Goal: Book appointment/travel/reservation

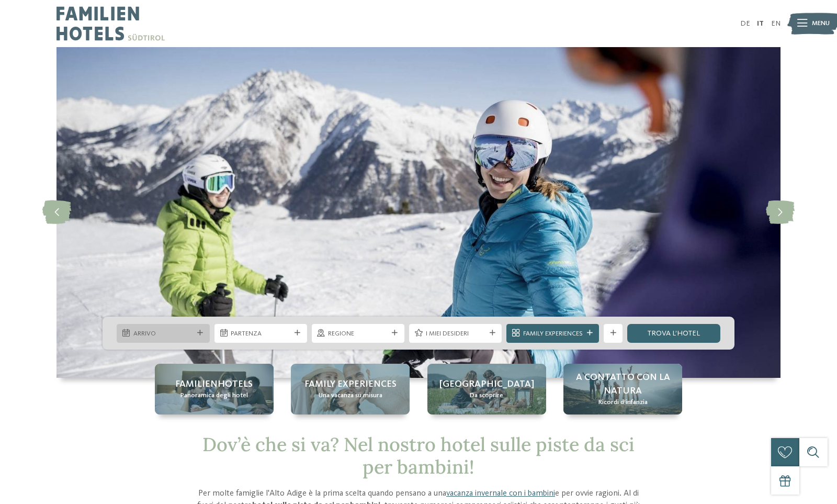
click at [203, 330] on div at bounding box center [200, 333] width 9 height 6
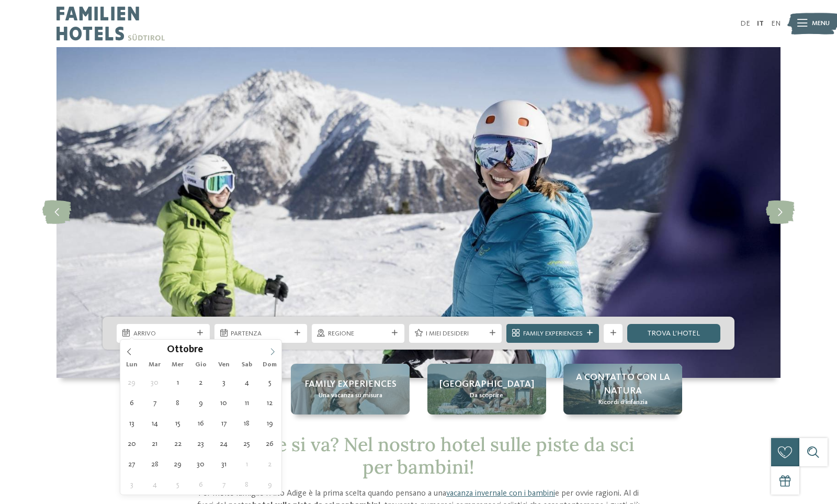
click at [269, 351] on icon at bounding box center [272, 351] width 7 height 7
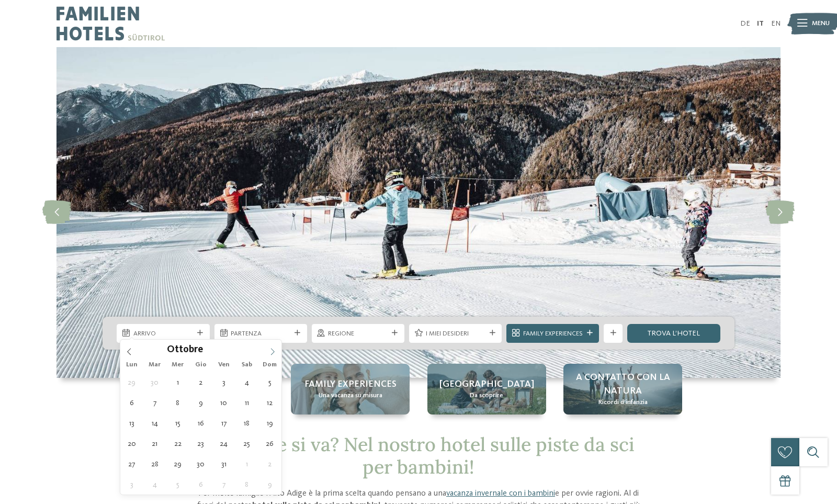
click at [269, 351] on icon at bounding box center [272, 351] width 7 height 7
type input "****"
click at [269, 351] on icon at bounding box center [272, 351] width 7 height 7
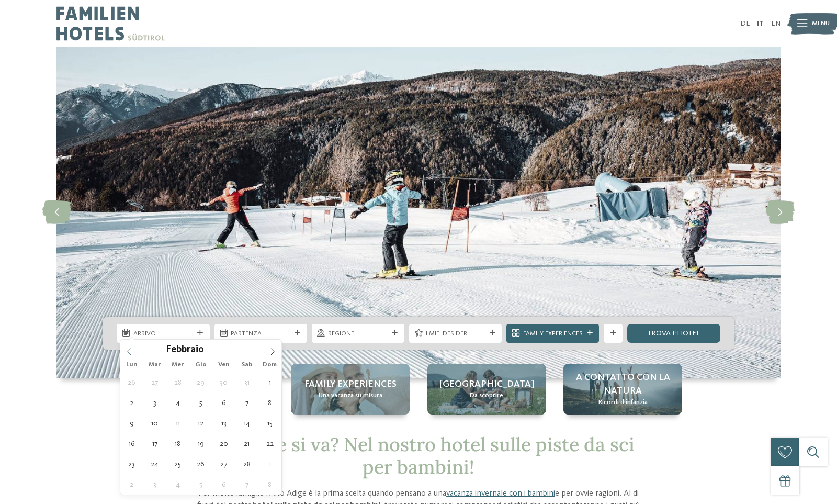
click at [127, 351] on icon at bounding box center [129, 351] width 7 height 7
type div "04.01.2026"
type input "****"
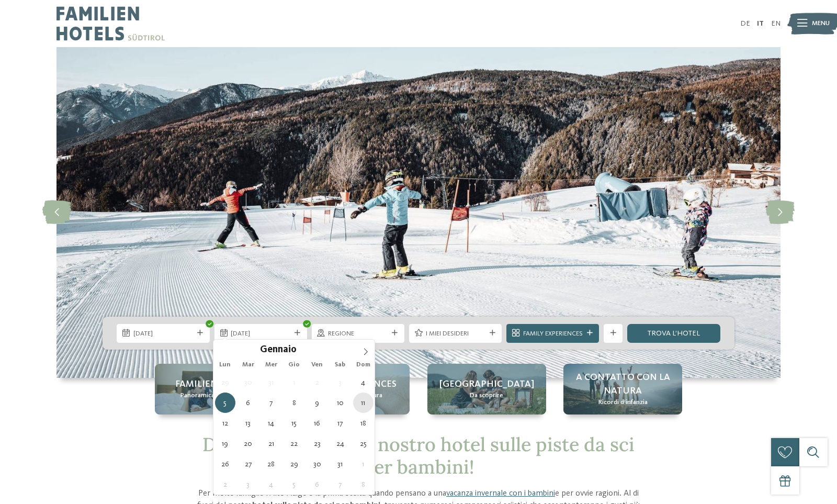
type div "11.01.2026"
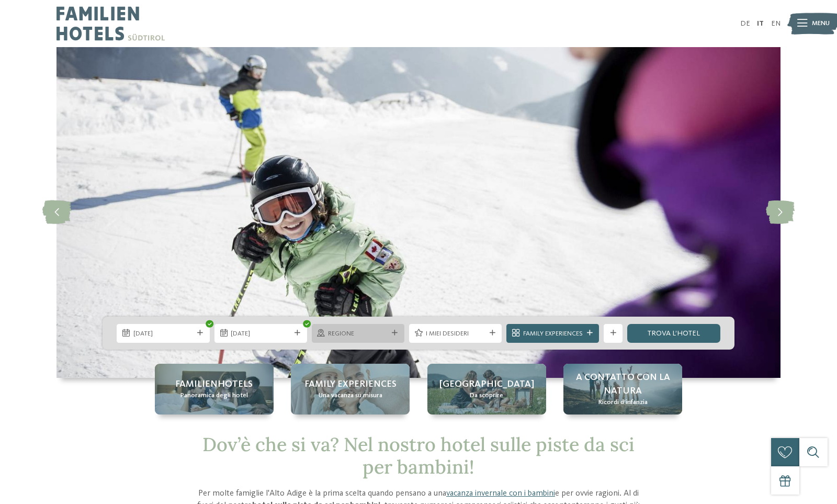
click at [392, 330] on icon at bounding box center [395, 333] width 6 height 6
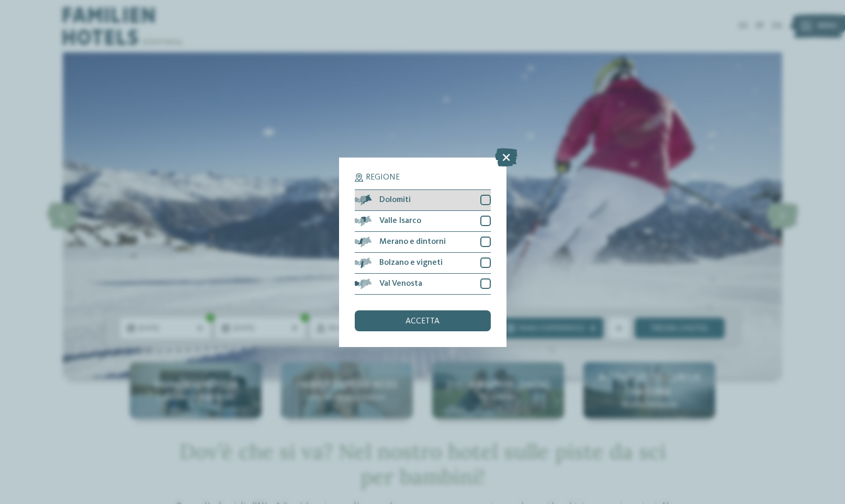
click at [484, 201] on div at bounding box center [485, 200] width 10 height 10
click at [444, 311] on div "accetta" at bounding box center [423, 320] width 136 height 21
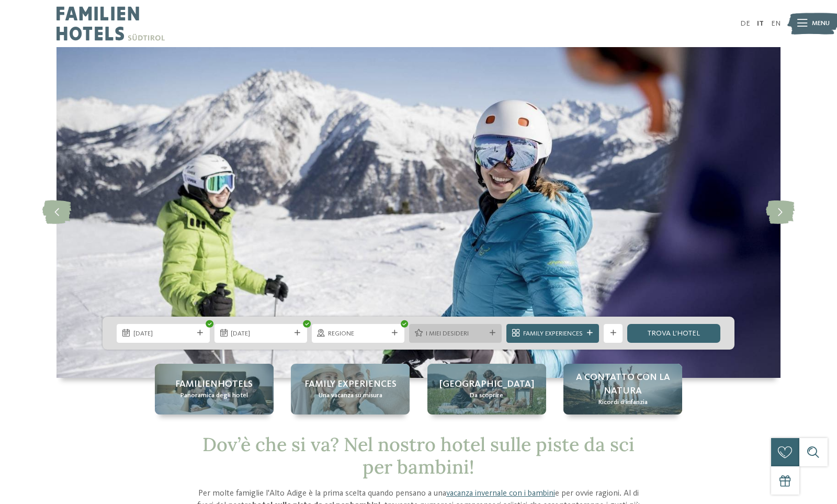
click at [490, 330] on icon at bounding box center [493, 333] width 6 height 6
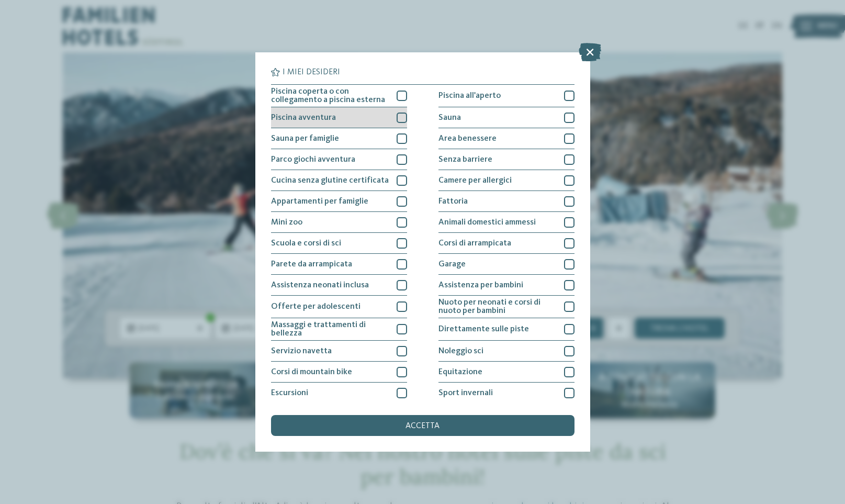
click at [401, 119] on div at bounding box center [401, 117] width 10 height 10
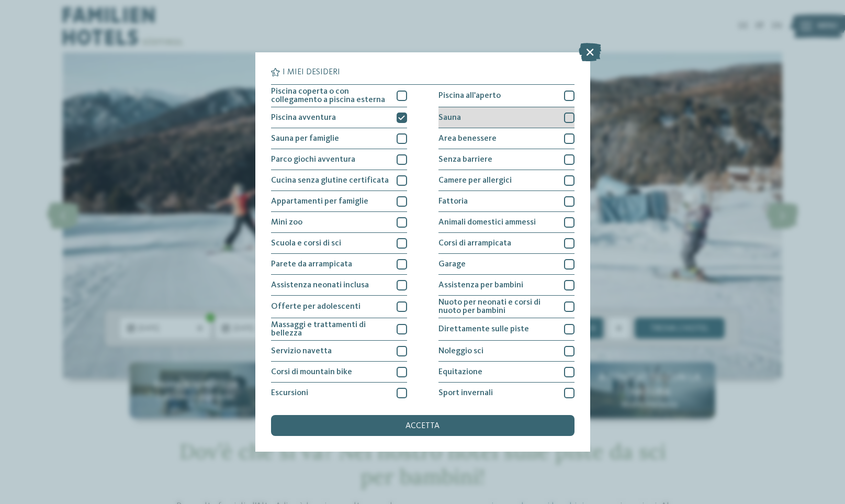
click at [564, 120] on div at bounding box center [569, 117] width 10 height 10
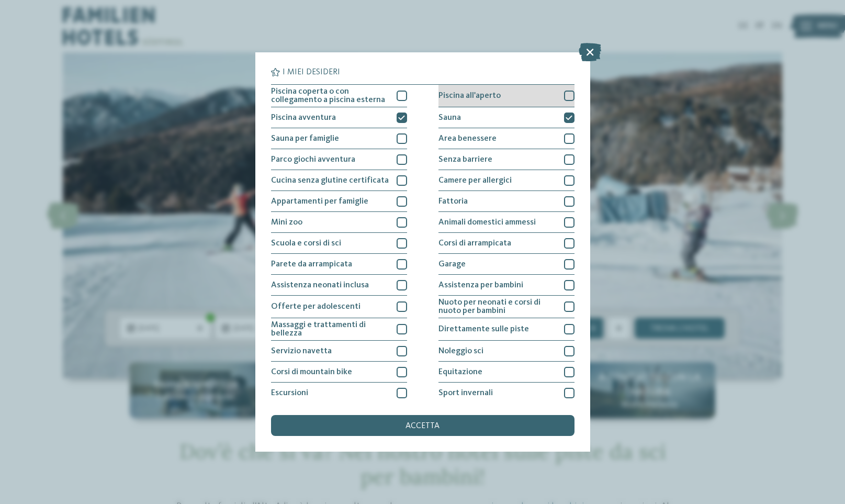
click at [564, 93] on div at bounding box center [569, 95] width 10 height 10
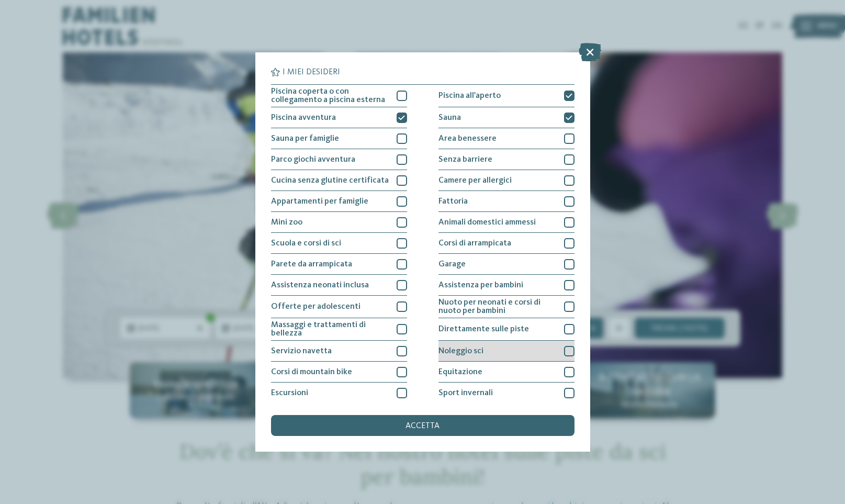
click at [564, 350] on div at bounding box center [569, 351] width 10 height 10
click at [564, 326] on div at bounding box center [569, 329] width 10 height 10
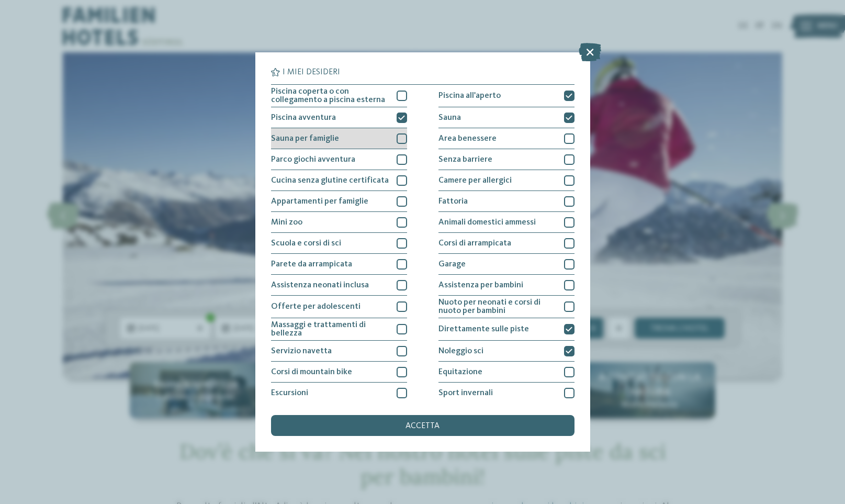
click at [400, 140] on div at bounding box center [401, 138] width 10 height 10
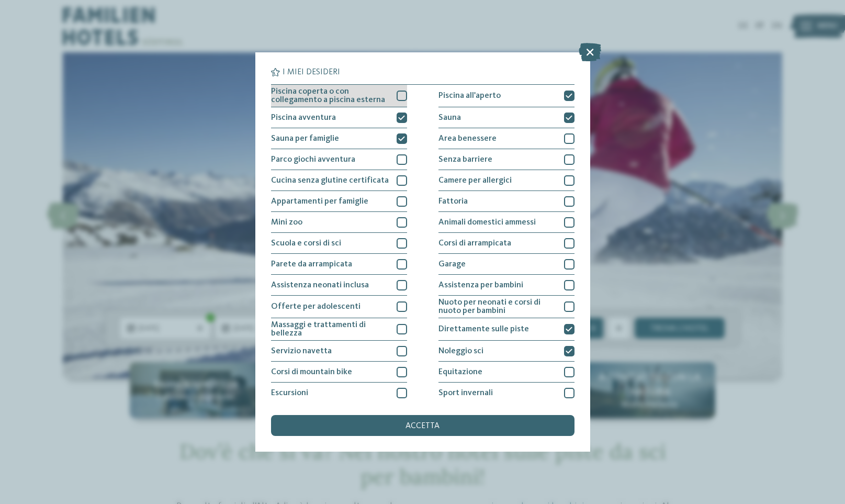
click at [396, 95] on div at bounding box center [401, 95] width 10 height 10
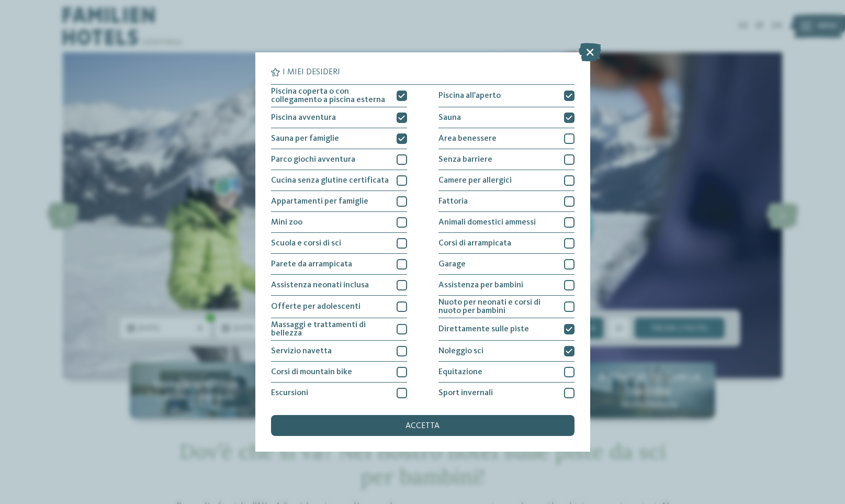
click at [425, 431] on div "accetta" at bounding box center [422, 425] width 303 height 21
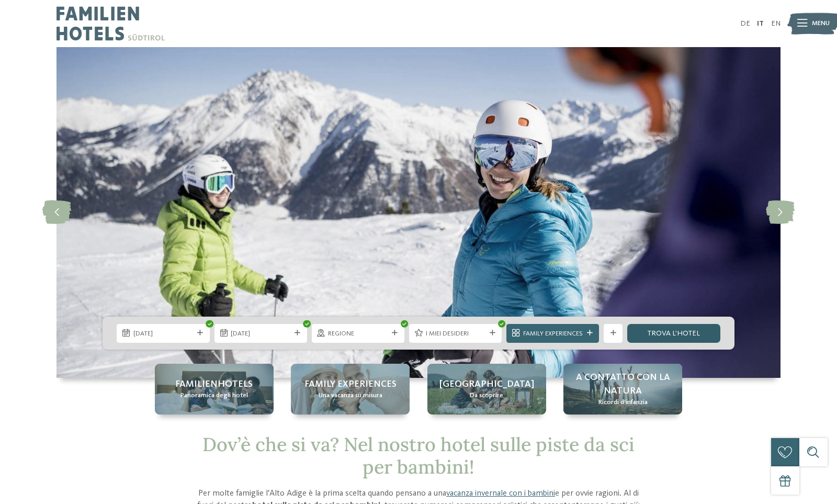
click at [699, 328] on link "trova l’hotel" at bounding box center [673, 333] width 93 height 19
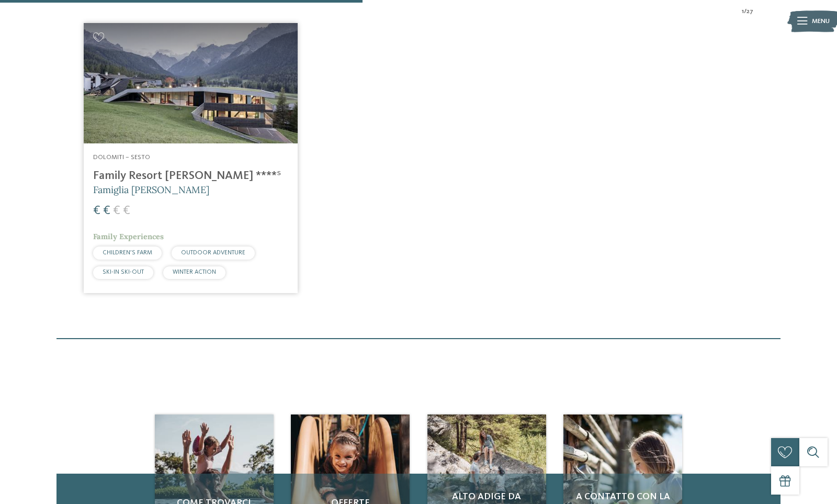
scroll to position [369, 0]
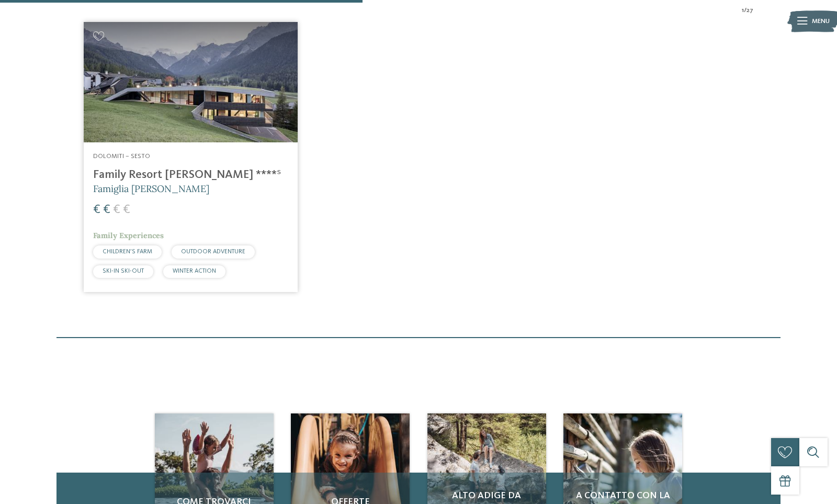
click at [184, 142] on img at bounding box center [190, 82] width 213 height 120
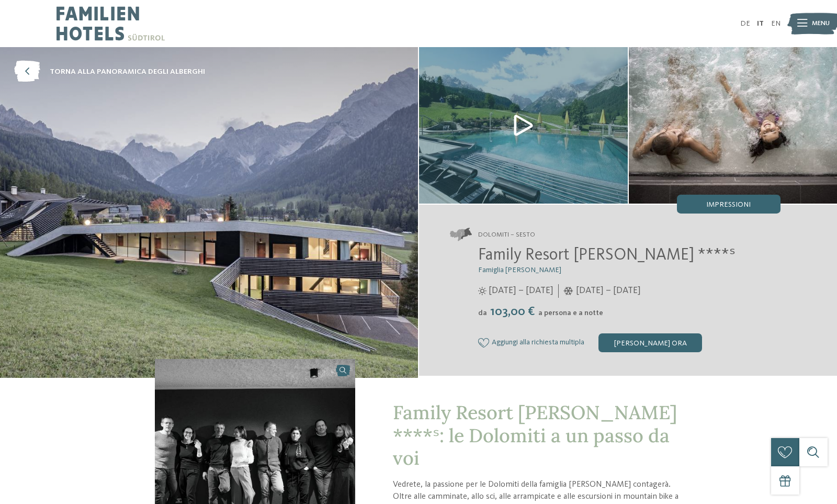
drag, startPoint x: 512, startPoint y: 305, endPoint x: 765, endPoint y: 306, distance: 253.1
click at [762, 297] on div "25/05/2025 – 12/10/2025" at bounding box center [629, 290] width 302 height 13
click at [779, 312] on div "Dolomiti – Sesto Family Resort Rainer ****ˢ Famiglia Rainer da" at bounding box center [628, 289] width 418 height 171
click at [803, 30] on div at bounding box center [802, 24] width 10 height 24
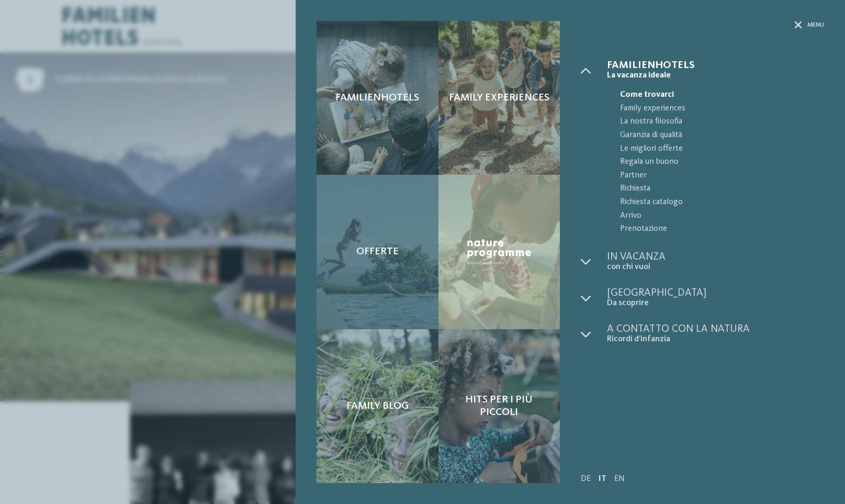
click at [396, 254] on span "Offerte" at bounding box center [377, 251] width 42 height 13
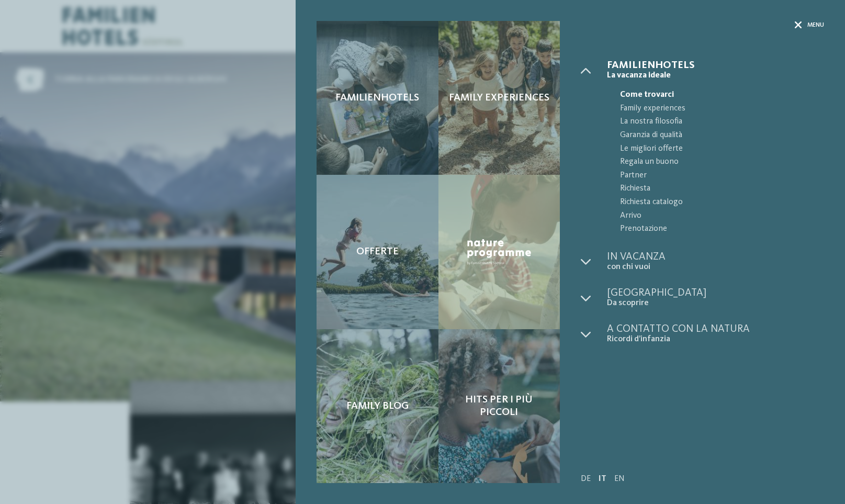
click at [809, 27] on span "Menu" at bounding box center [815, 25] width 17 height 9
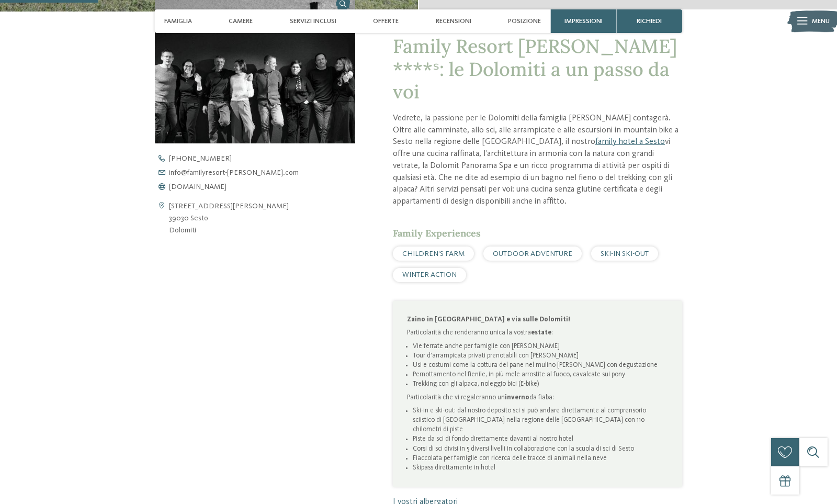
scroll to position [469, 0]
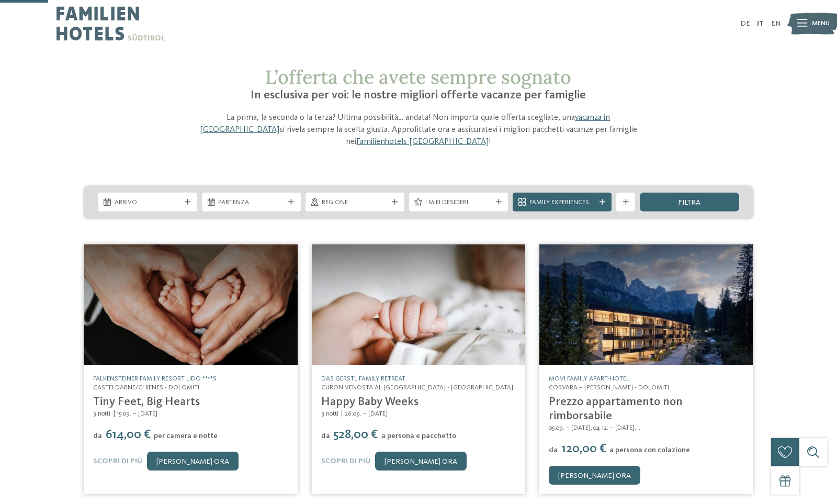
scroll to position [105, 0]
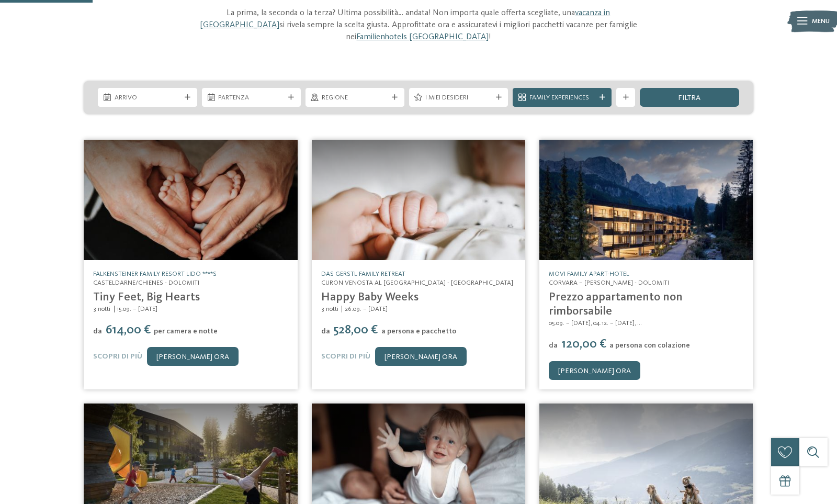
drag, startPoint x: 361, startPoint y: 366, endPoint x: 476, endPoint y: 370, distance: 114.6
click at [476, 337] on div "da 528,00 € a persona e pacchetto" at bounding box center [418, 330] width 195 height 15
drag, startPoint x: 326, startPoint y: 347, endPoint x: 497, endPoint y: 354, distance: 171.2
click at [481, 354] on div "DAS GERSTL Family Retreat Curon Venosta al lago di Resia - Val Venosta Happy Ba…" at bounding box center [418, 318] width 213 height 116
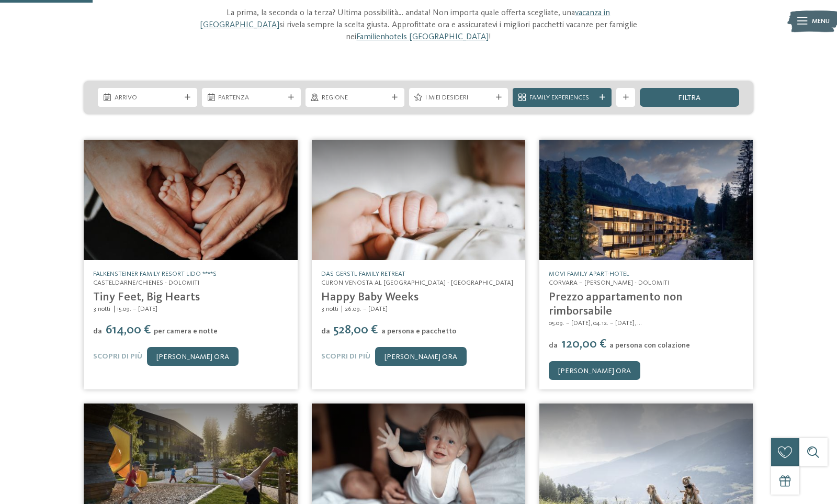
click at [497, 354] on div "DAS GERSTL Family Retreat Curon Venosta al lago di Resia - Val Venosta Happy Ba…" at bounding box center [418, 318] width 213 height 116
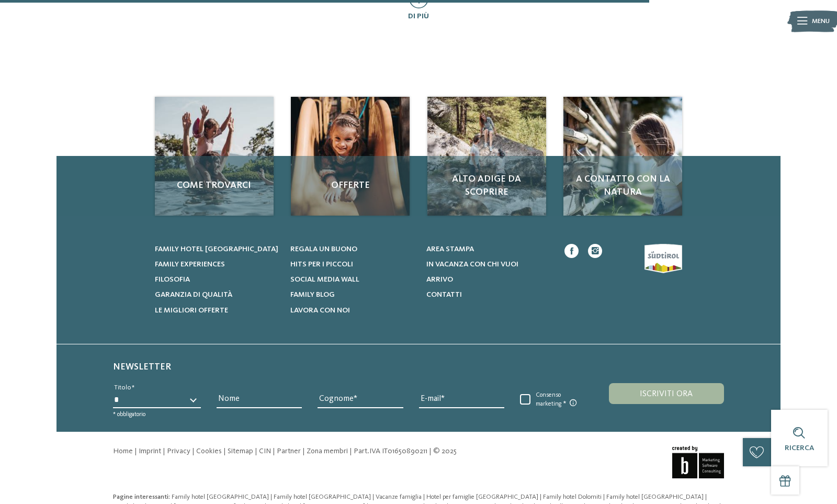
scroll to position [785, 0]
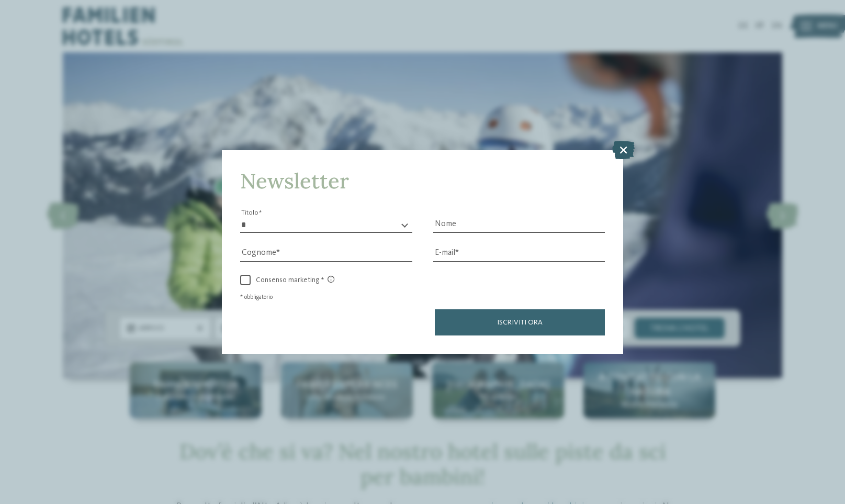
click at [627, 149] on icon at bounding box center [623, 150] width 22 height 18
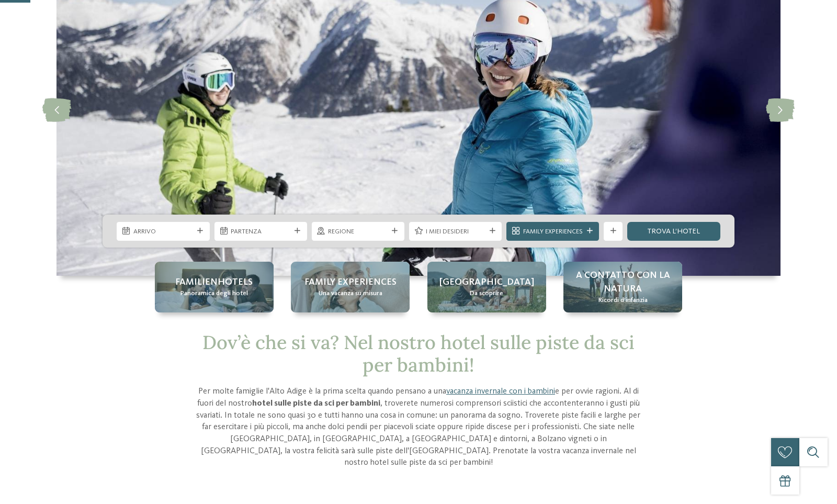
scroll to position [105, 0]
